Goal: Navigation & Orientation: Go to known website

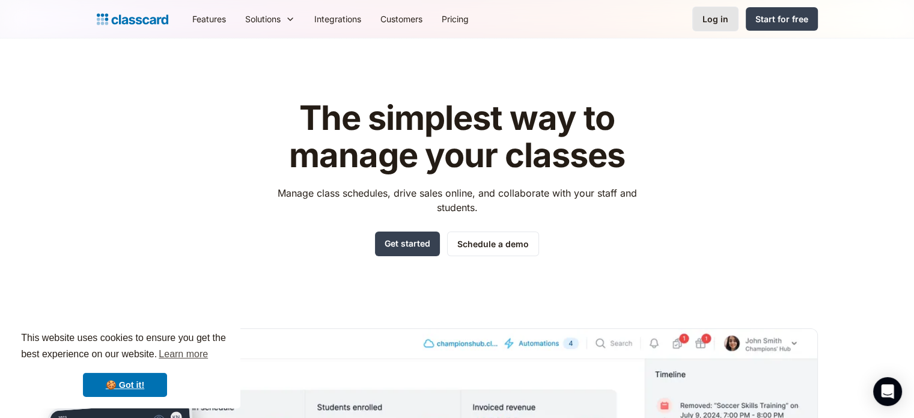
click at [719, 14] on div "Log in" at bounding box center [716, 19] width 26 height 13
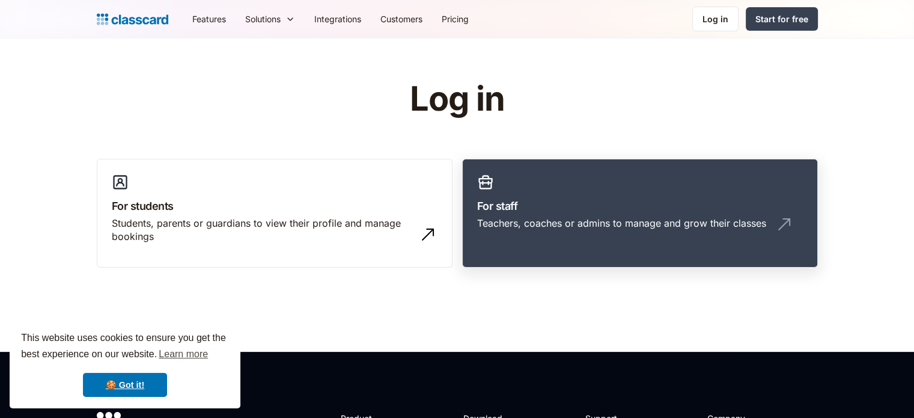
click at [625, 203] on h3 "For staff" at bounding box center [640, 206] width 326 height 16
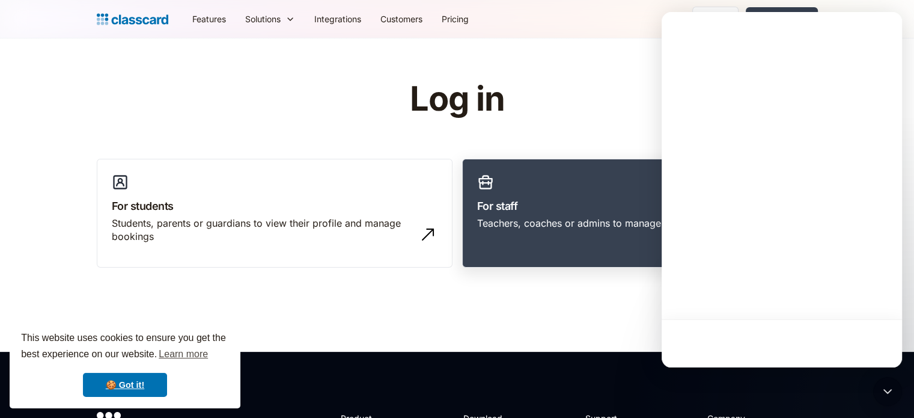
click at [625, 203] on h3 "For staff" at bounding box center [640, 206] width 326 height 16
